Goal: Task Accomplishment & Management: Manage account settings

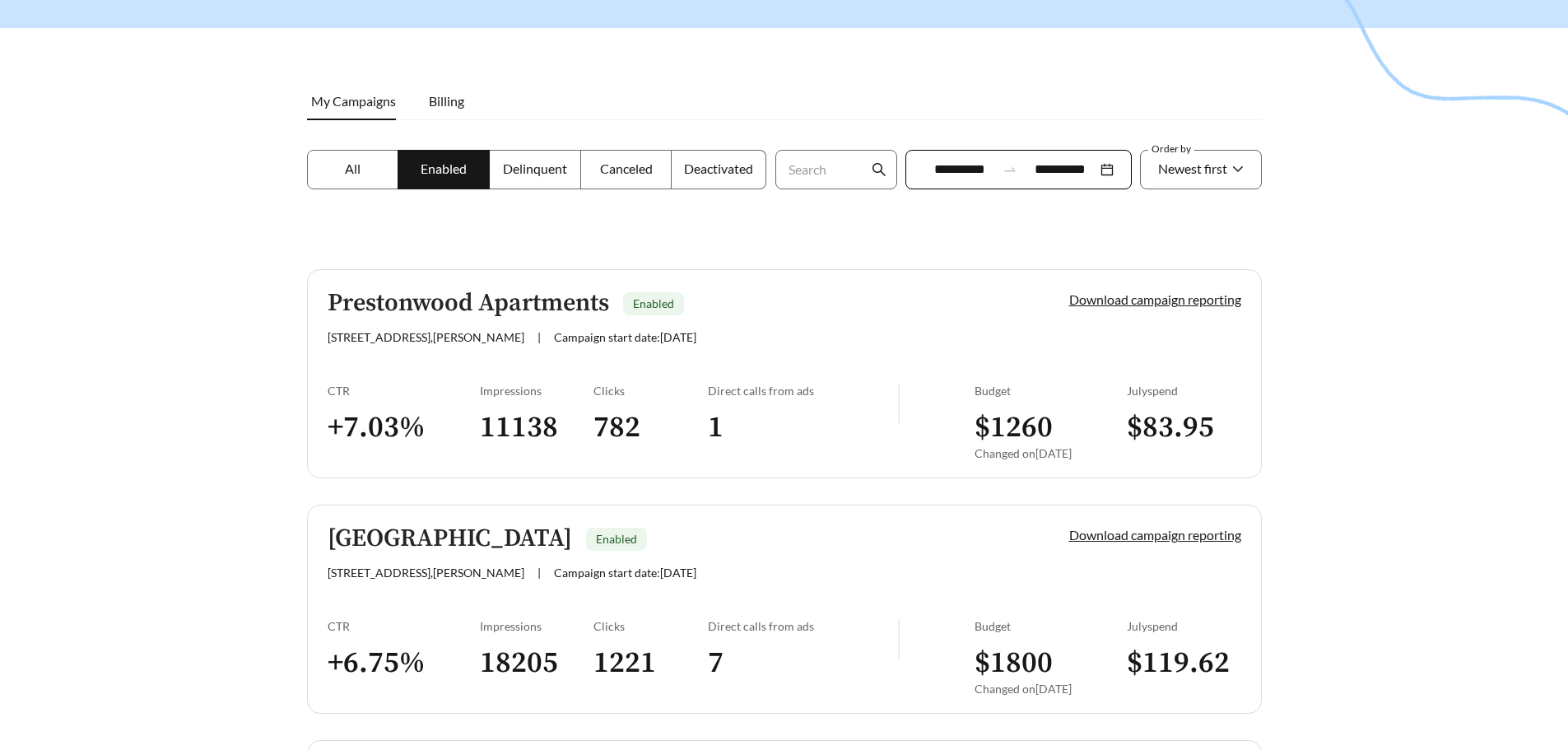
scroll to position [165, 0]
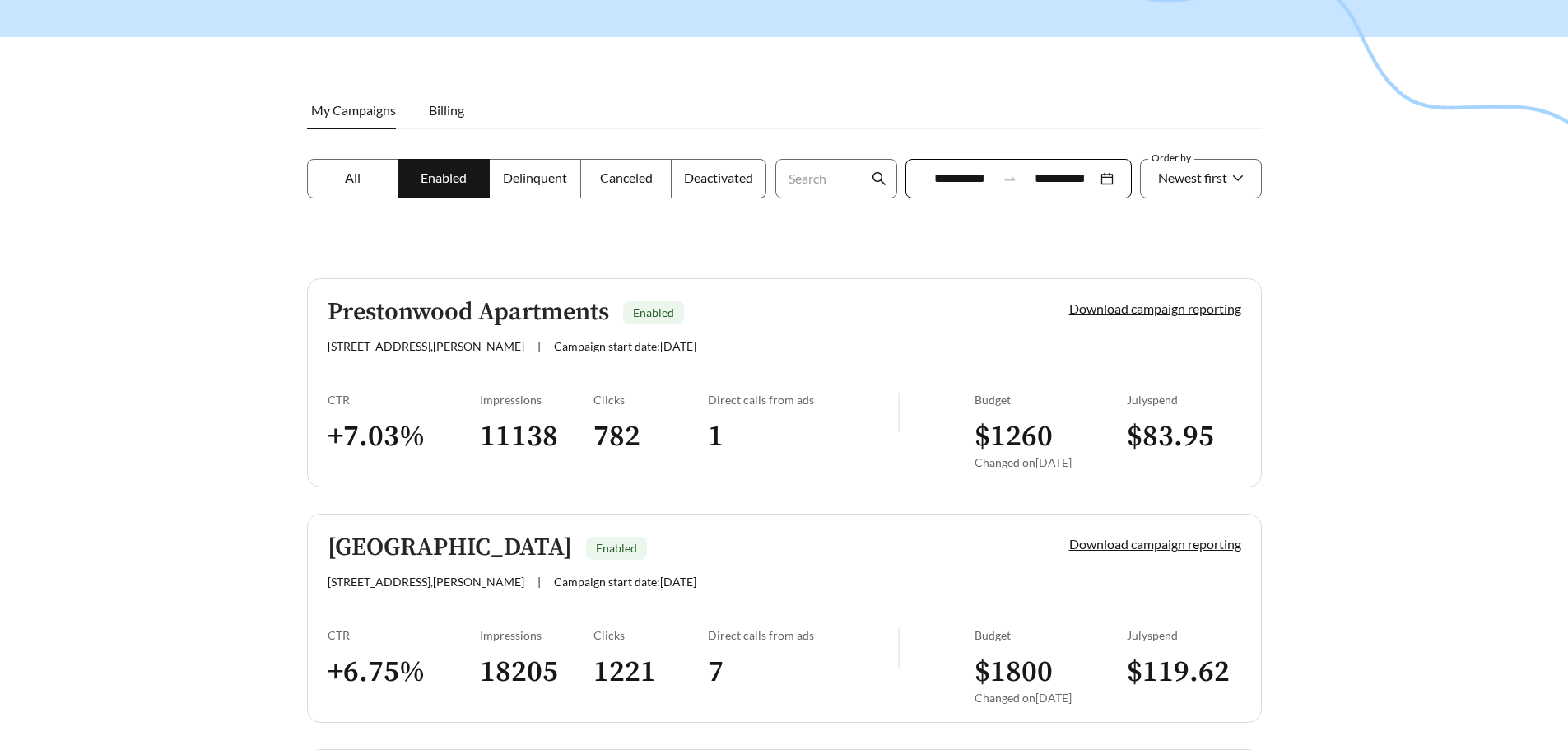
click at [712, 184] on span "Deactivated" at bounding box center [718, 177] width 69 height 16
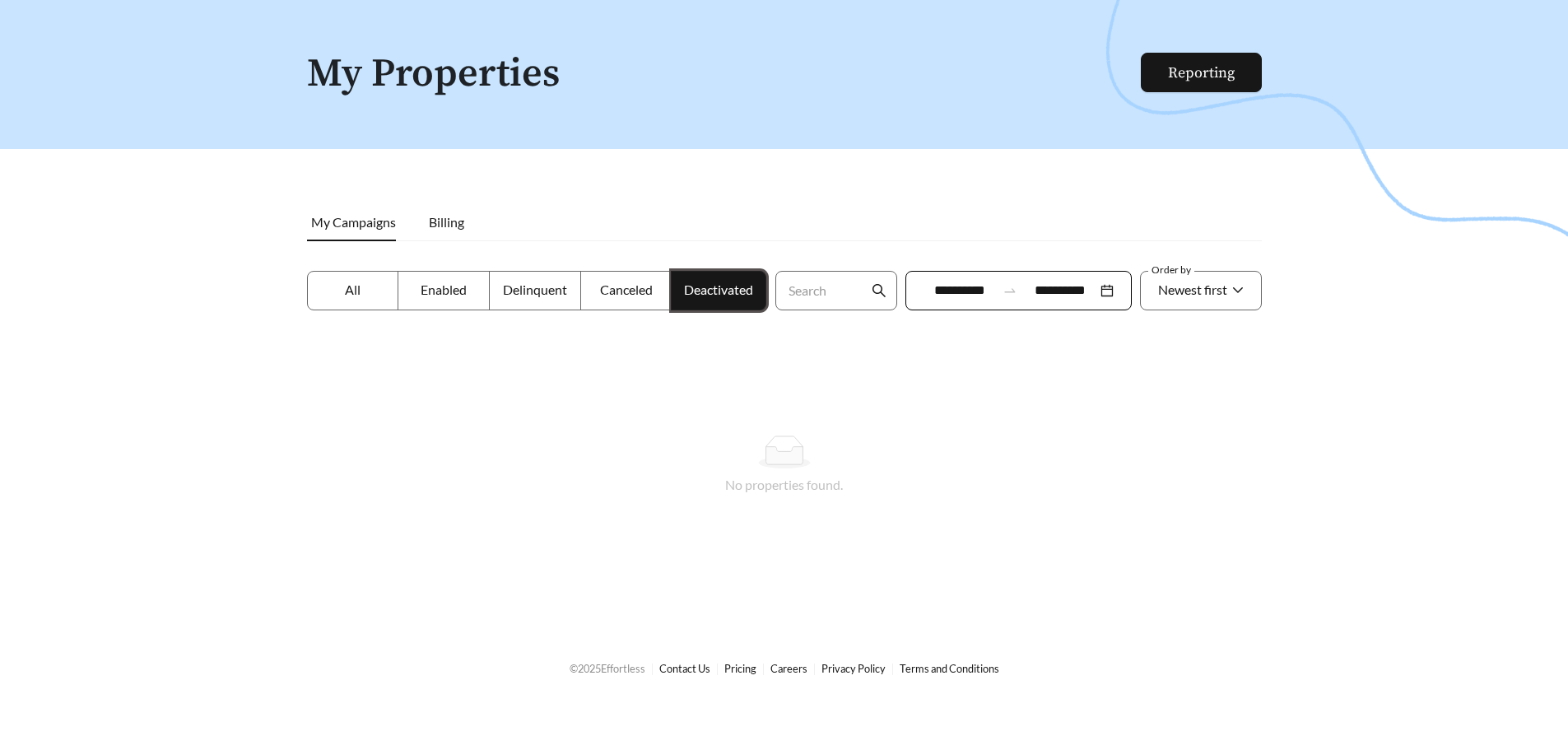
scroll to position [52, 0]
click at [436, 219] on span "Billing" at bounding box center [447, 222] width 36 height 16
click at [362, 220] on span "My Campaigns" at bounding box center [354, 222] width 85 height 16
click at [533, 296] on span "Delinquent" at bounding box center [535, 289] width 64 height 16
click at [380, 279] on label "All" at bounding box center [353, 290] width 92 height 40
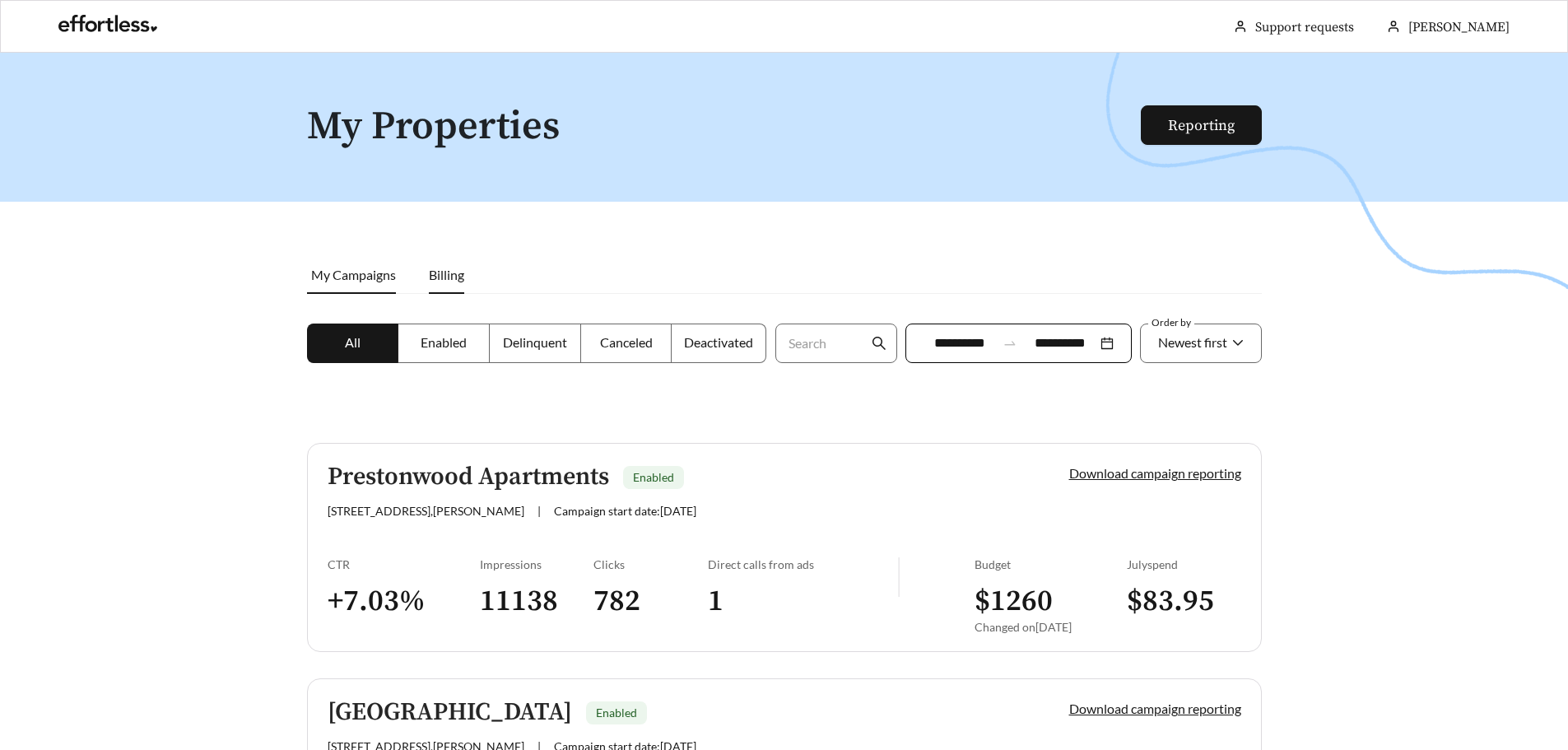
click at [439, 273] on span "Billing" at bounding box center [447, 274] width 36 height 16
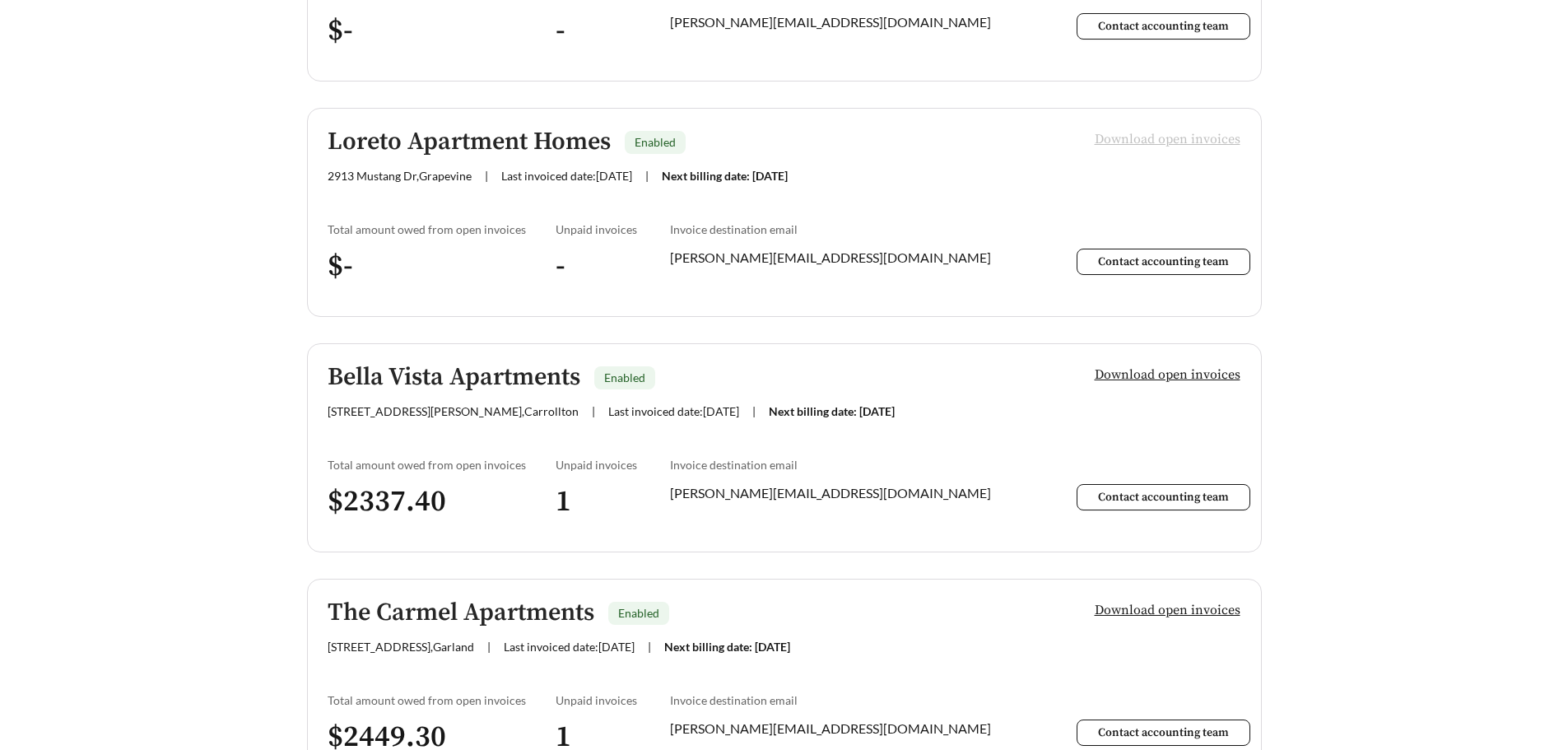
scroll to position [3991, 0]
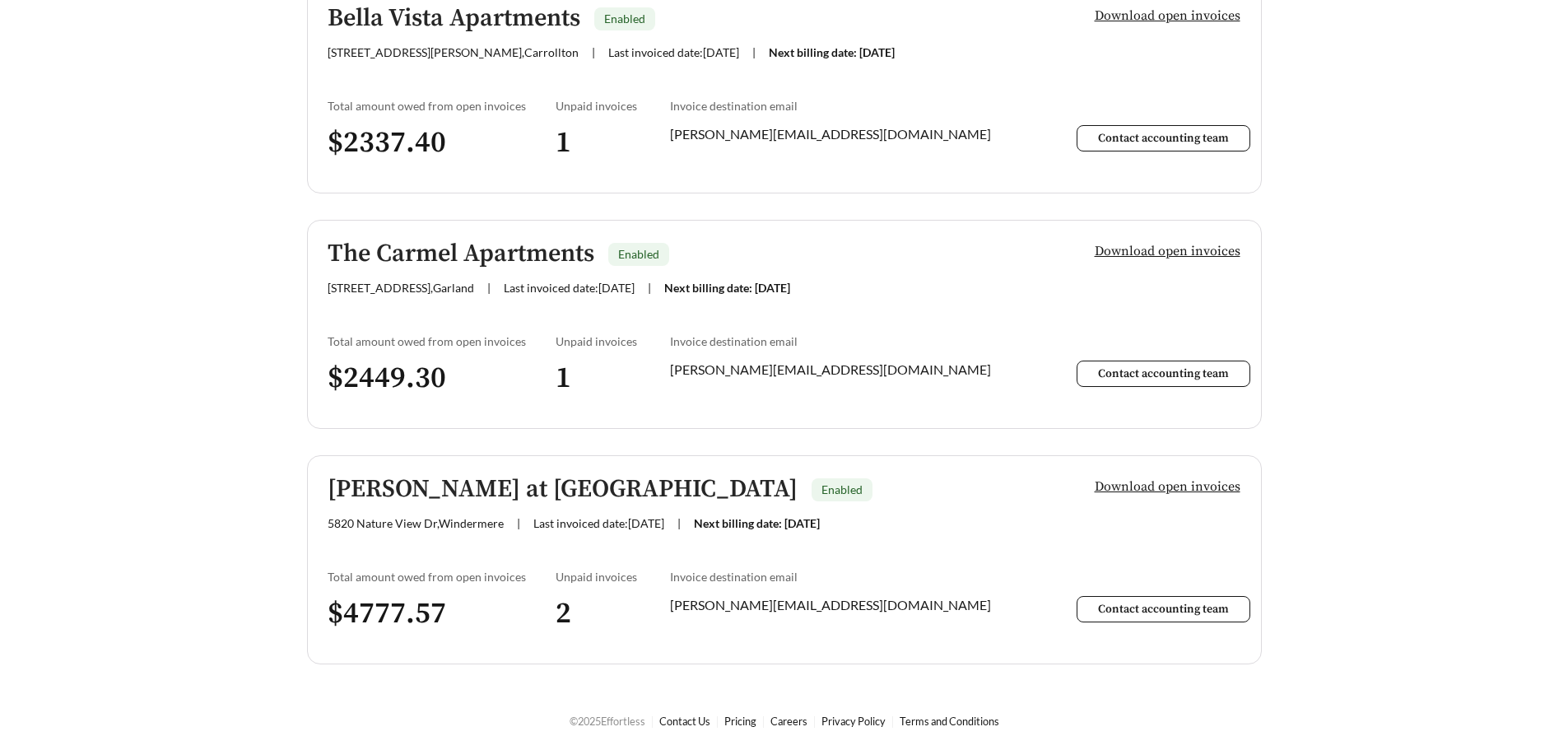
click at [461, 565] on link "[PERSON_NAME] at [GEOGRAPHIC_DATA] Enabled [STREET_ADDRESS][PERSON_NAME] | Last…" at bounding box center [784, 560] width 955 height 210
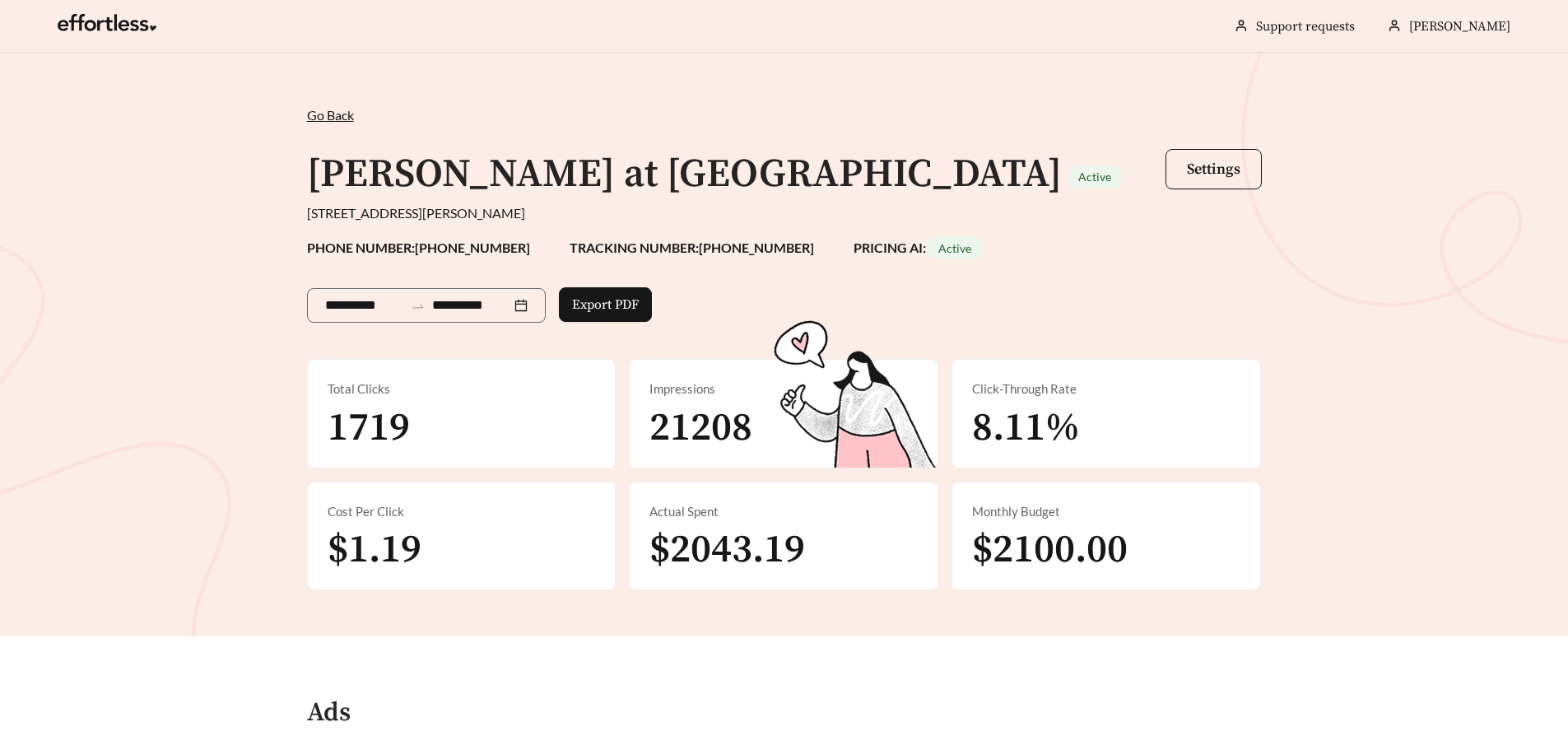
click at [323, 112] on span "Go Back" at bounding box center [330, 114] width 47 height 16
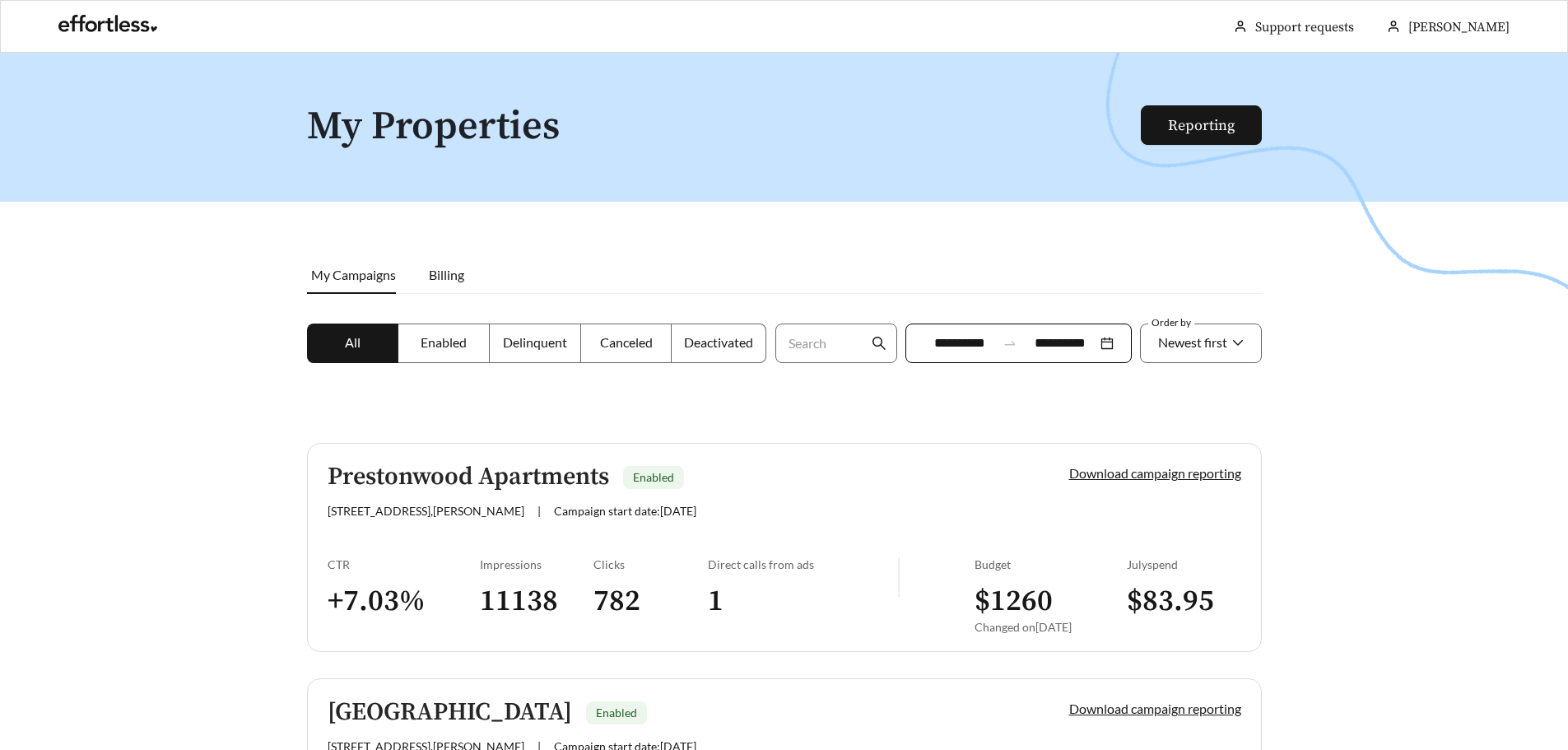
click at [514, 344] on span "Delinquent" at bounding box center [535, 342] width 64 height 16
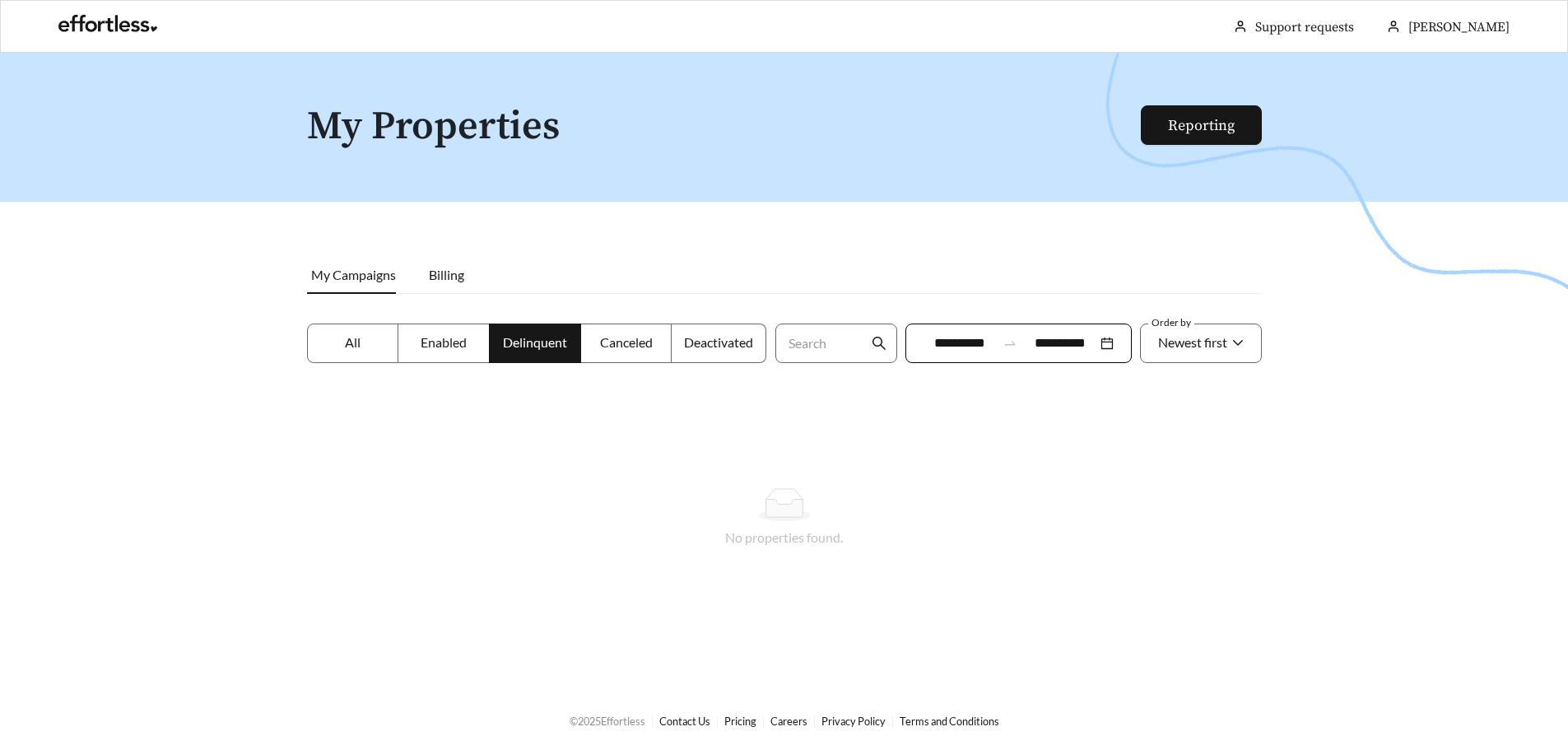
click at [441, 334] on label "Enabled" at bounding box center [444, 343] width 91 height 40
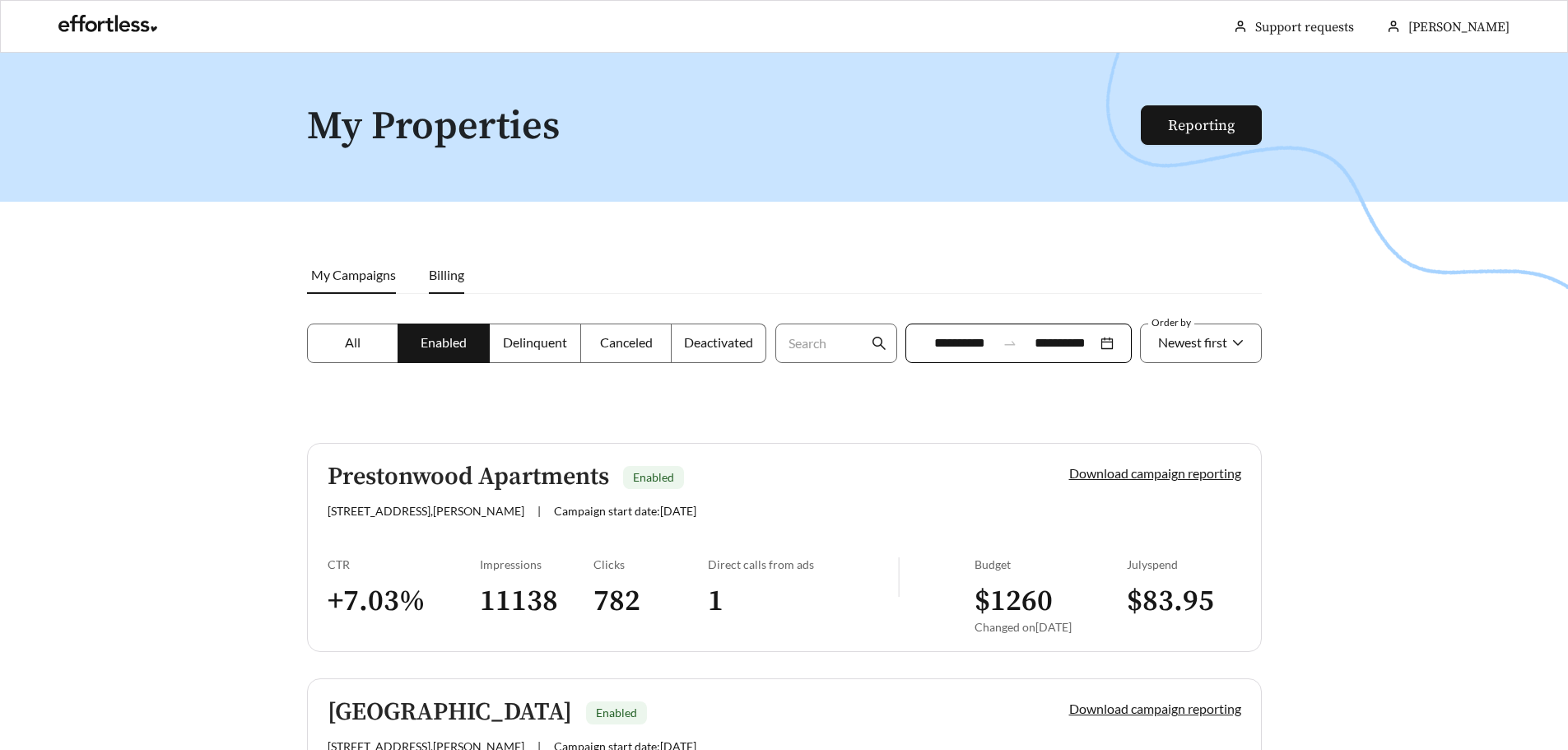
click at [444, 278] on span "Billing" at bounding box center [447, 274] width 36 height 16
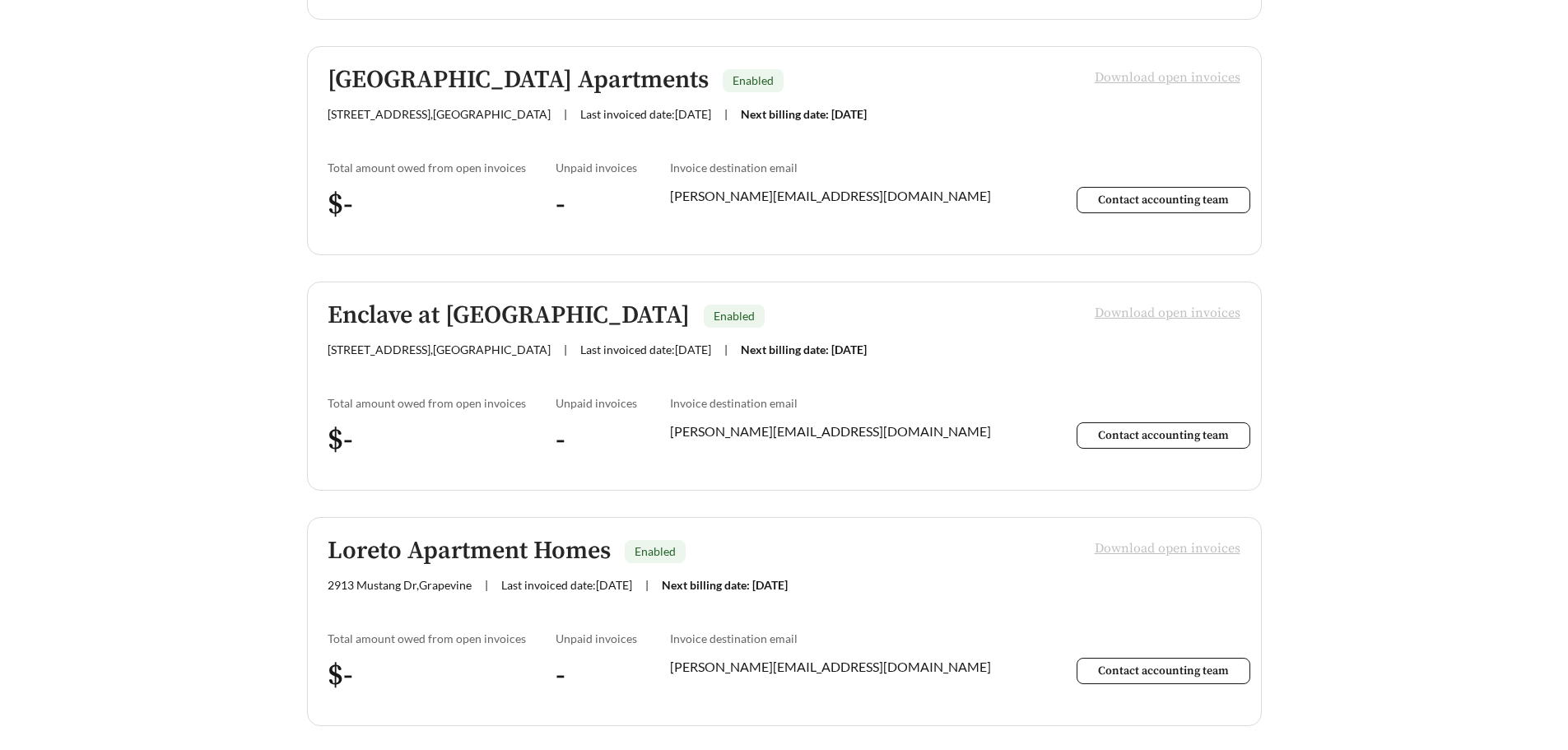
scroll to position [3991, 0]
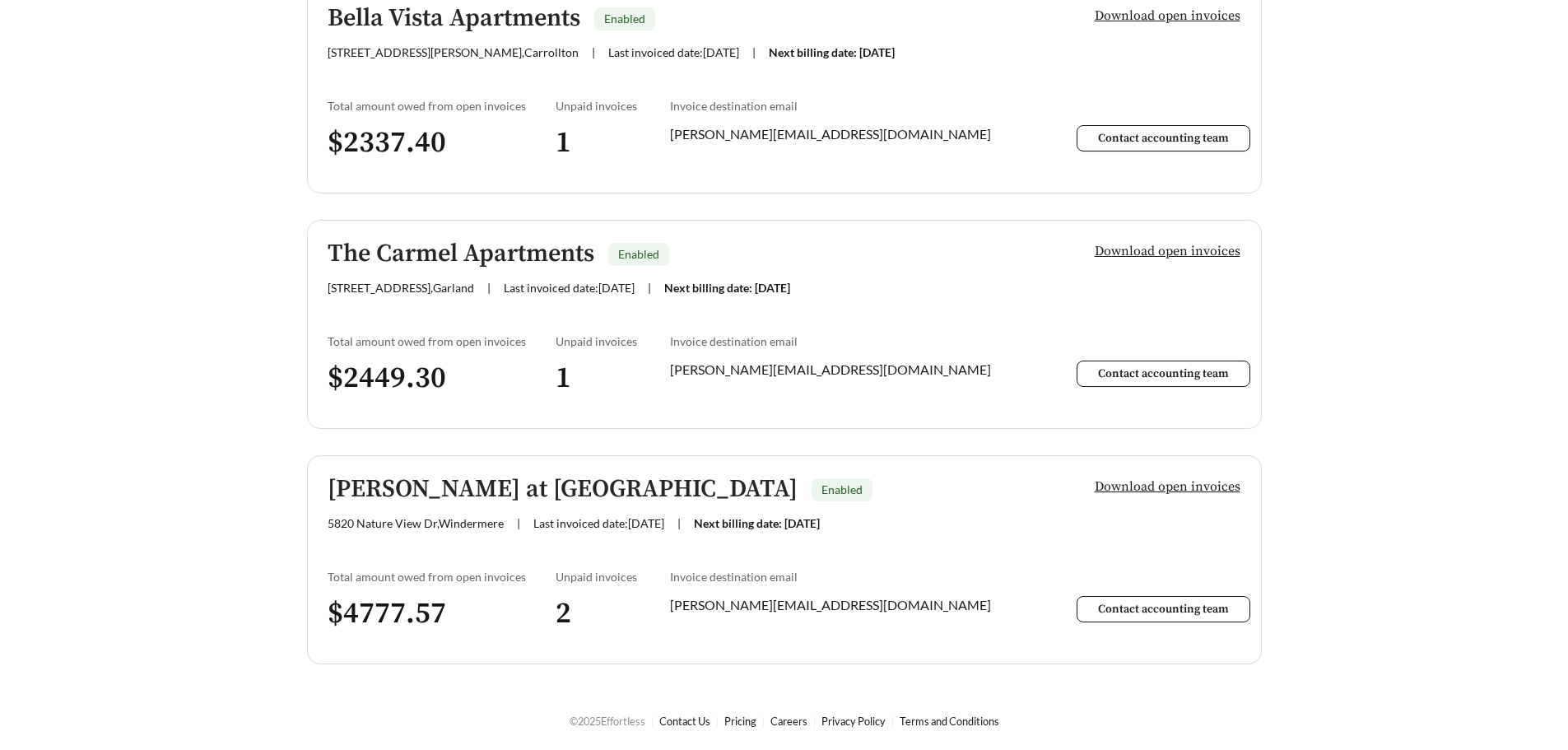
click at [1169, 484] on span "Download open invoices" at bounding box center [1167, 486] width 146 height 19
